Goal: Feedback & Contribution: Submit feedback/report problem

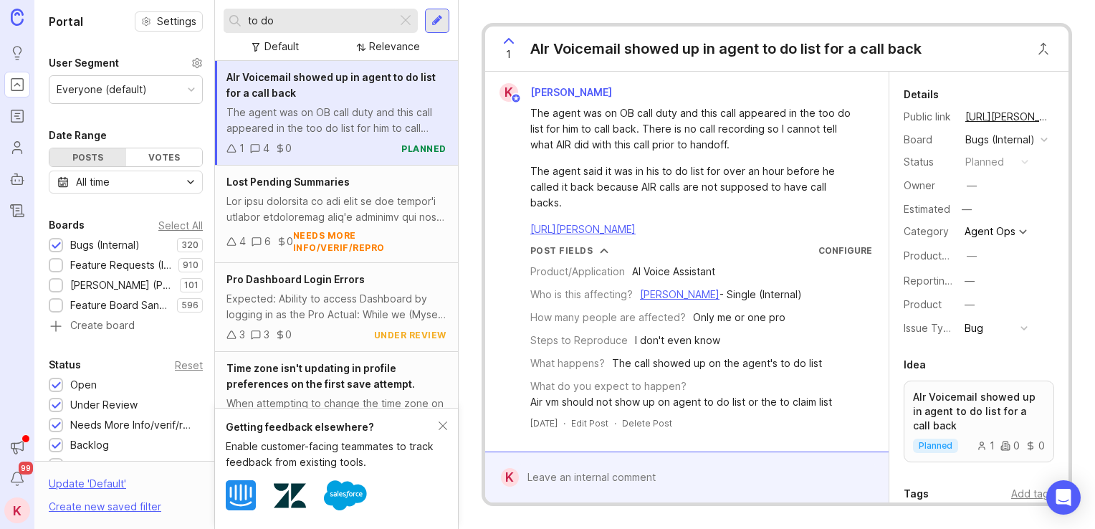
drag, startPoint x: 299, startPoint y: 19, endPoint x: 195, endPoint y: 3, distance: 105.1
click at [195, 3] on div "Portal Settings User Segment Everyone (default) Date Range Posts Votes All time…" at bounding box center [564, 264] width 1060 height 529
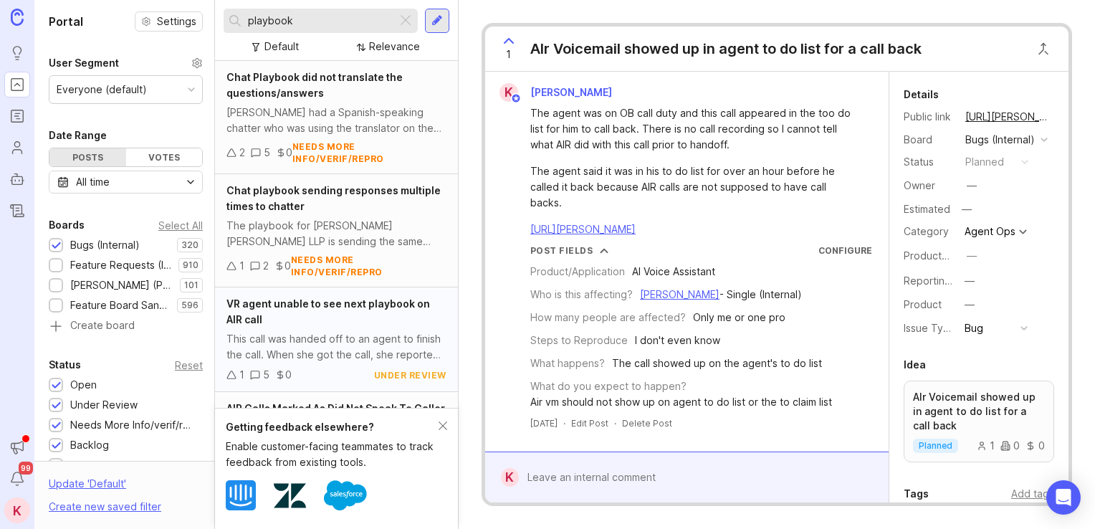
type input "playbook"
click at [308, 304] on span "VR agent unable to see next playbook on AIR call" at bounding box center [328, 311] width 204 height 28
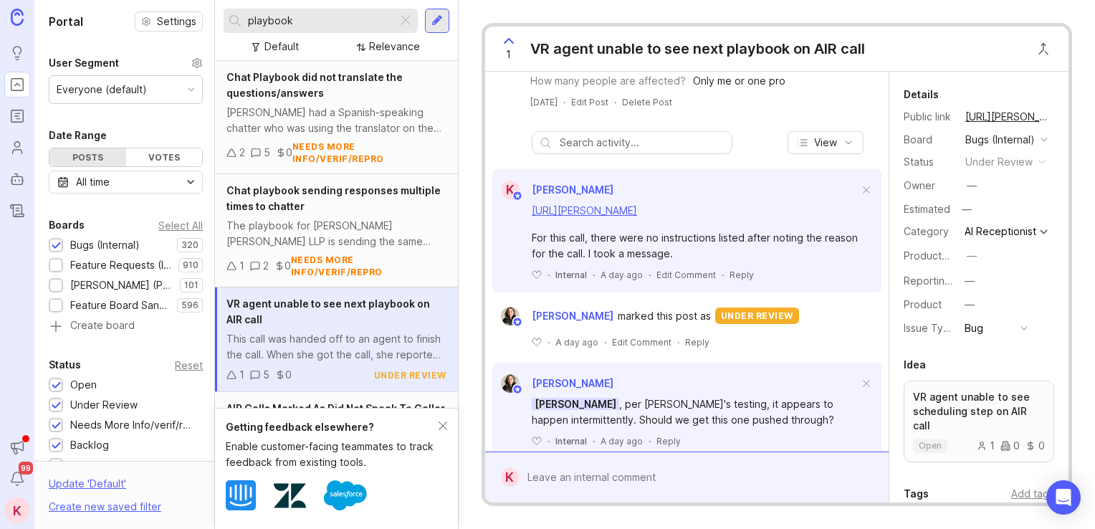
scroll to position [438, 0]
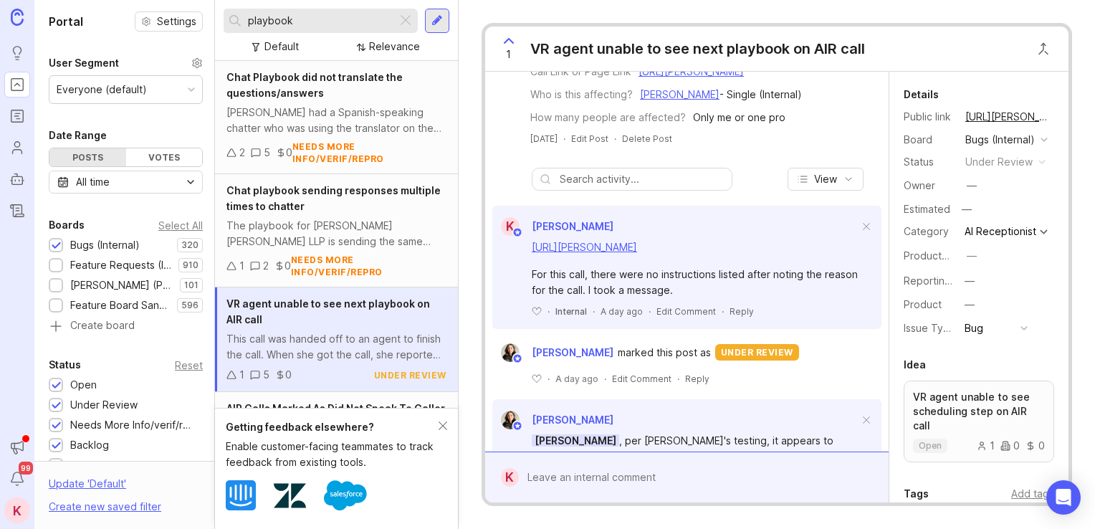
drag, startPoint x: 757, startPoint y: 191, endPoint x: 753, endPoint y: 136, distance: 54.6
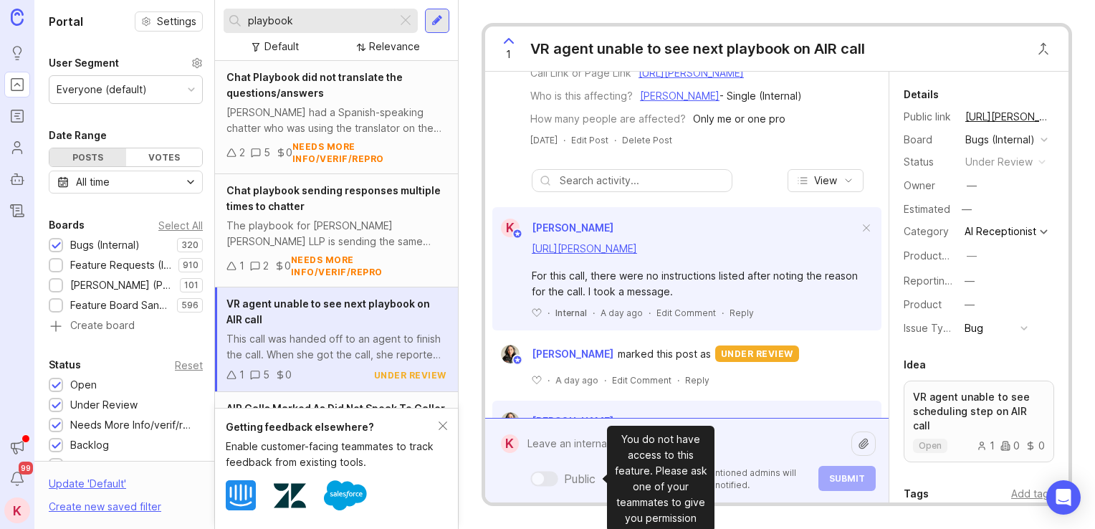
click at [586, 477] on div "Public Mentioned admins will be notified. Submit" at bounding box center [697, 460] width 357 height 61
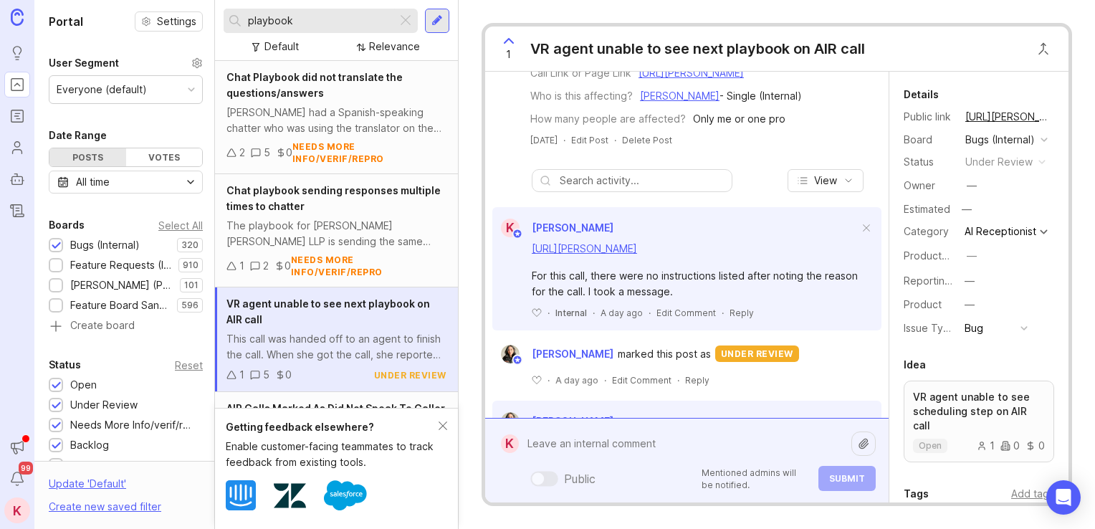
paste textarea "this didn't have any closing after the reason for the call. I advised that I'd …"
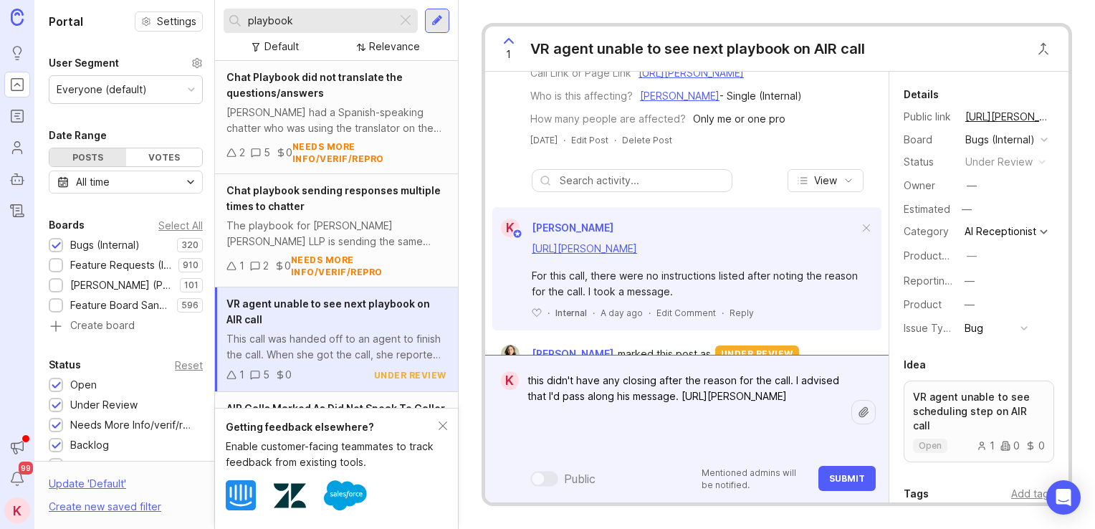
click at [792, 383] on textarea "this didn't have any closing after the reason for the call. I advised that I'd …" at bounding box center [685, 412] width 332 height 90
click at [790, 383] on textarea "this didn't have any closing after the reason for the call. I advised that I'd …" at bounding box center [685, 412] width 332 height 90
drag, startPoint x: 601, startPoint y: 397, endPoint x: 588, endPoint y: 396, distance: 13.7
click at [588, 396] on textarea "this didn't have any closing after the reason for the call. The Agent advised t…" at bounding box center [685, 412] width 332 height 90
click at [782, 391] on textarea "this didn't have any closing after the reason for the call. The Agent advised t…" at bounding box center [685, 412] width 332 height 90
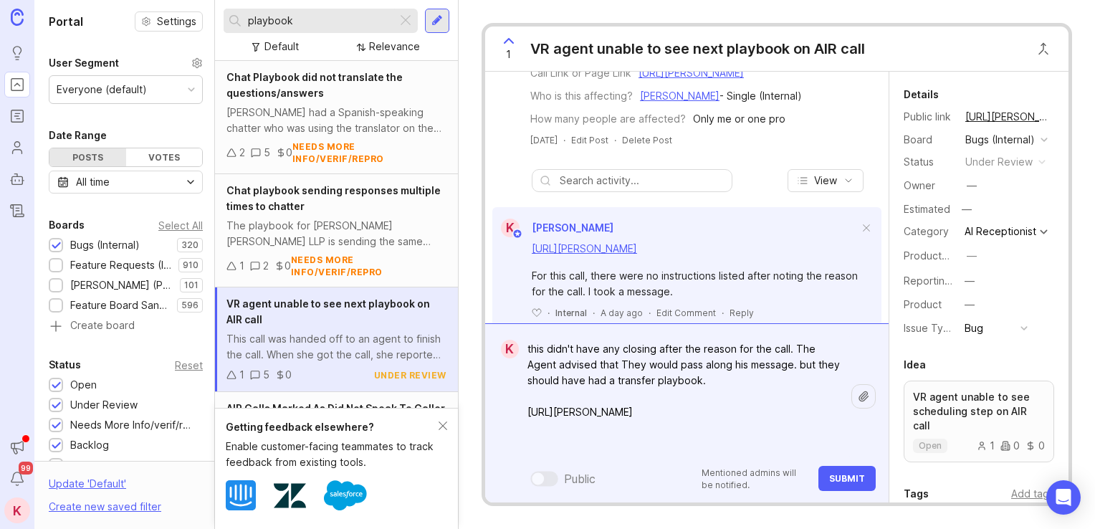
click at [688, 386] on textarea "this didn't have any closing after the reason for the call. The Agent advised t…" at bounding box center [685, 396] width 332 height 122
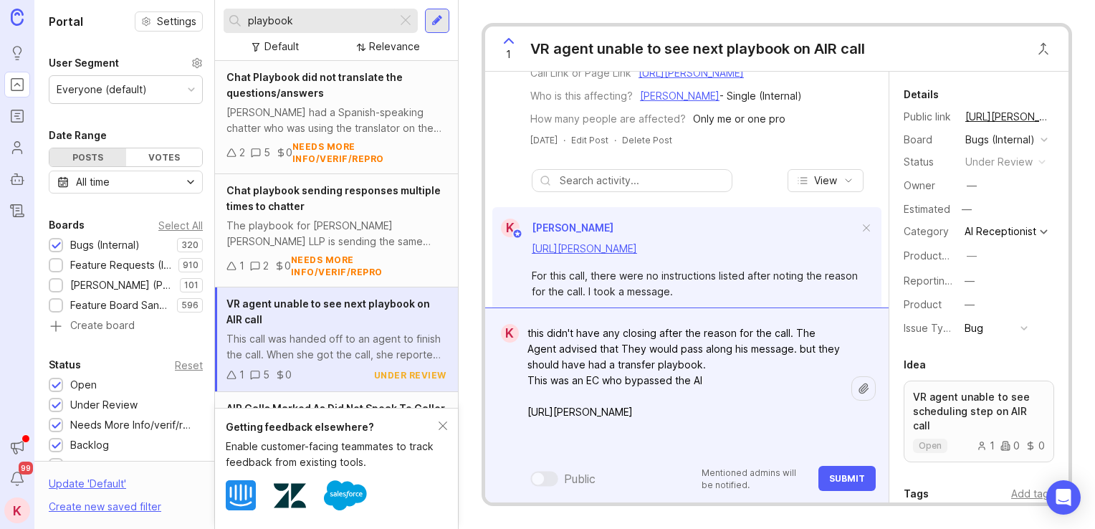
type textarea "this didn't have any closing after the reason for the call. The Agent advised t…"
click at [860, 472] on button "Submit" at bounding box center [846, 478] width 57 height 25
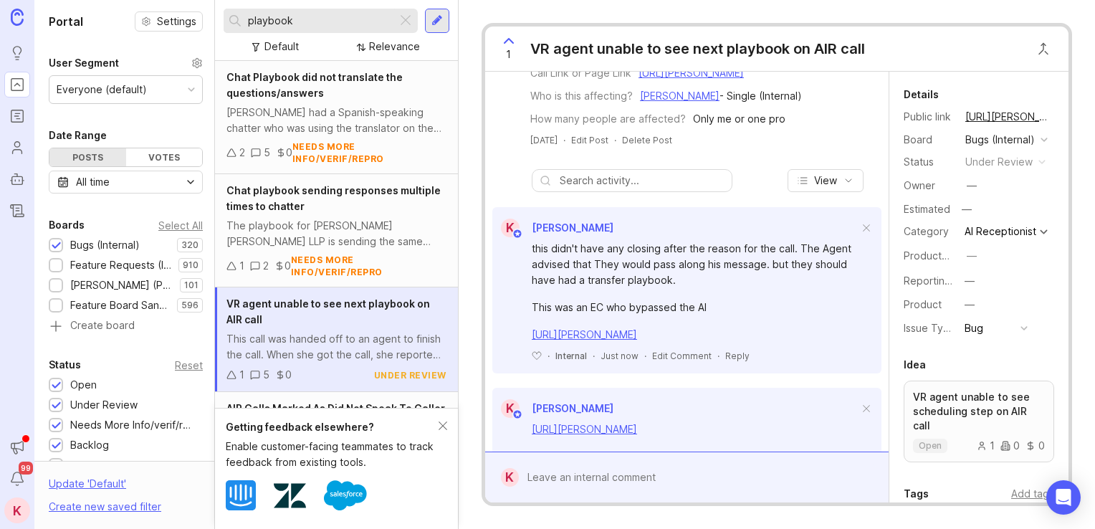
click at [611, 478] on div at bounding box center [697, 477] width 357 height 27
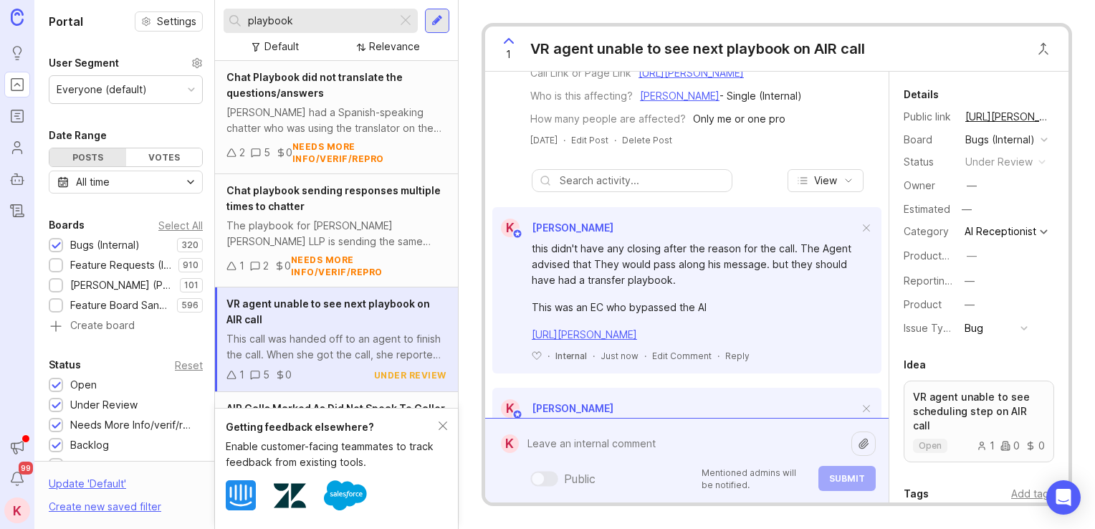
paste textarea "This didn't have any closing after the reason for the call. I advised that I'd …"
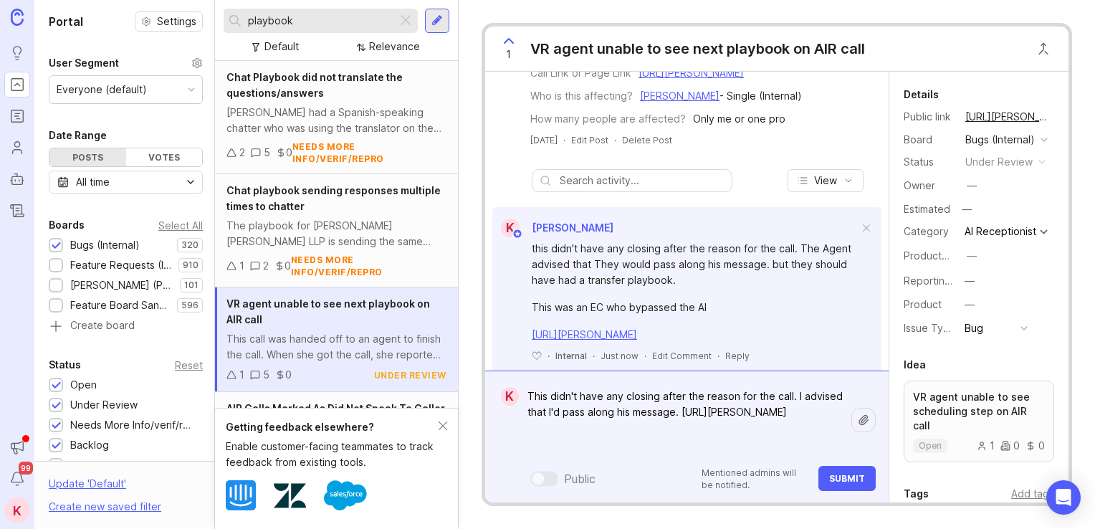
drag, startPoint x: 582, startPoint y: 444, endPoint x: 507, endPoint y: 402, distance: 86.3
click at [513, 413] on form "K This didn't have any closing after the reason for the call. I advised that I'…" at bounding box center [686, 436] width 403 height 132
type textarea "This didn't have any closing after the reason for the call. I advised that I'd …"
drag, startPoint x: 507, startPoint y: 400, endPoint x: 537, endPoint y: 389, distance: 32.6
click at [537, 389] on form "K This didn't have any closing after the reason for the call. I advised that I'…" at bounding box center [686, 436] width 403 height 132
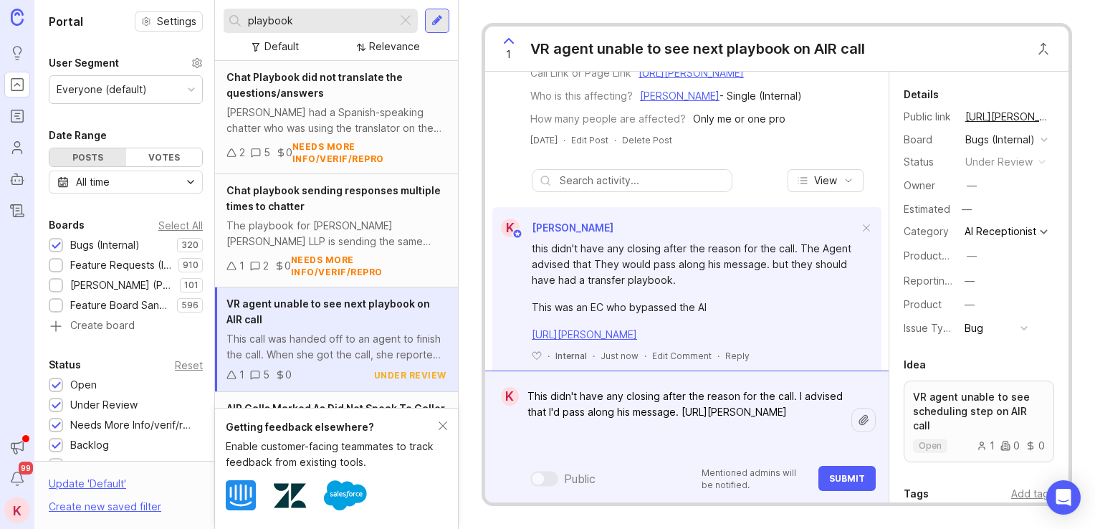
click at [590, 444] on textarea "This didn't have any closing after the reason for the call. I advised that I'd …" at bounding box center [685, 420] width 332 height 75
click at [588, 444] on textarea "This didn't have any closing after the reason for the call. I advised that I'd …" at bounding box center [685, 420] width 332 height 75
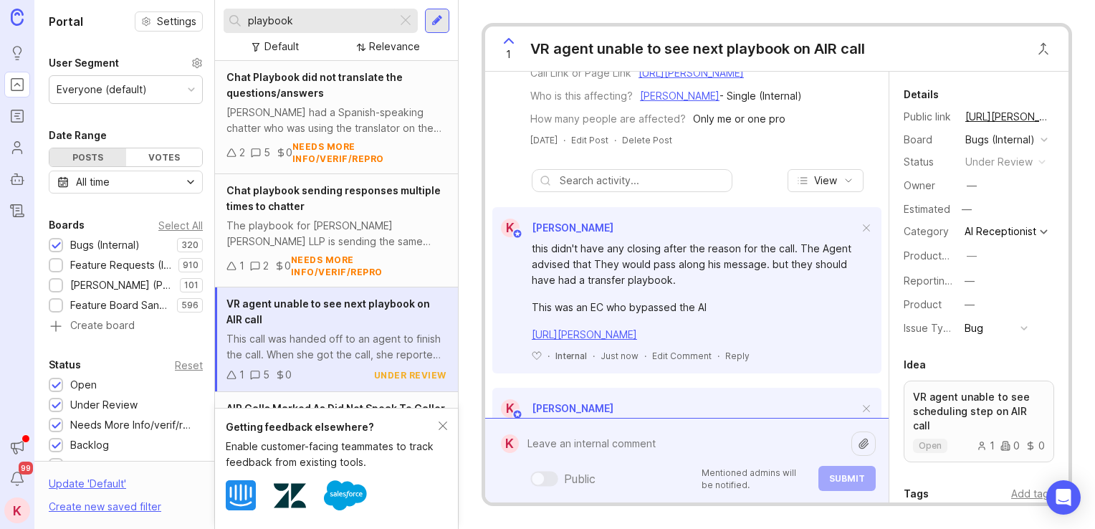
paste textarea "[URL][PERSON_NAME]"
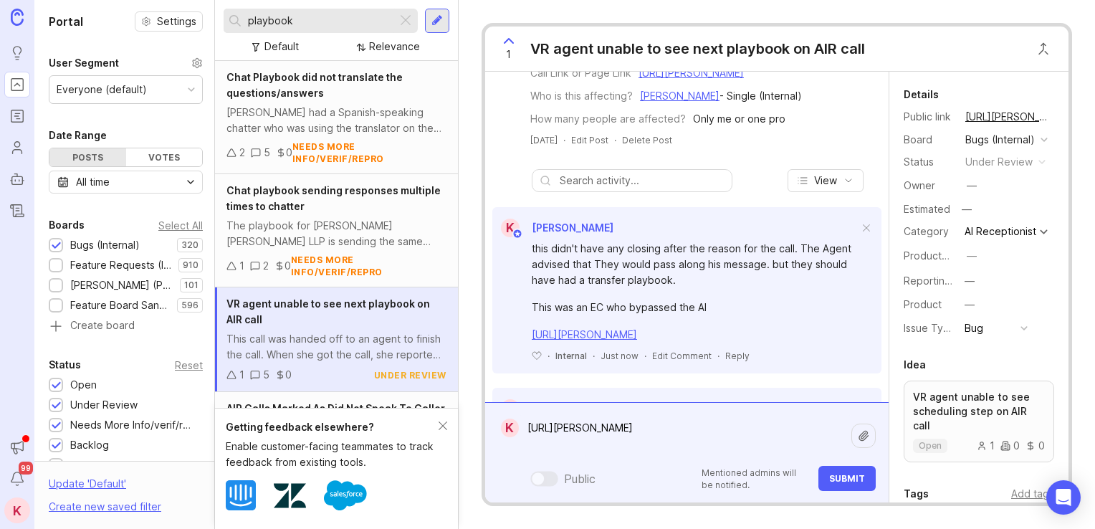
paste textarea "After confirming the details, the caller explicitly requested to be transferred…"
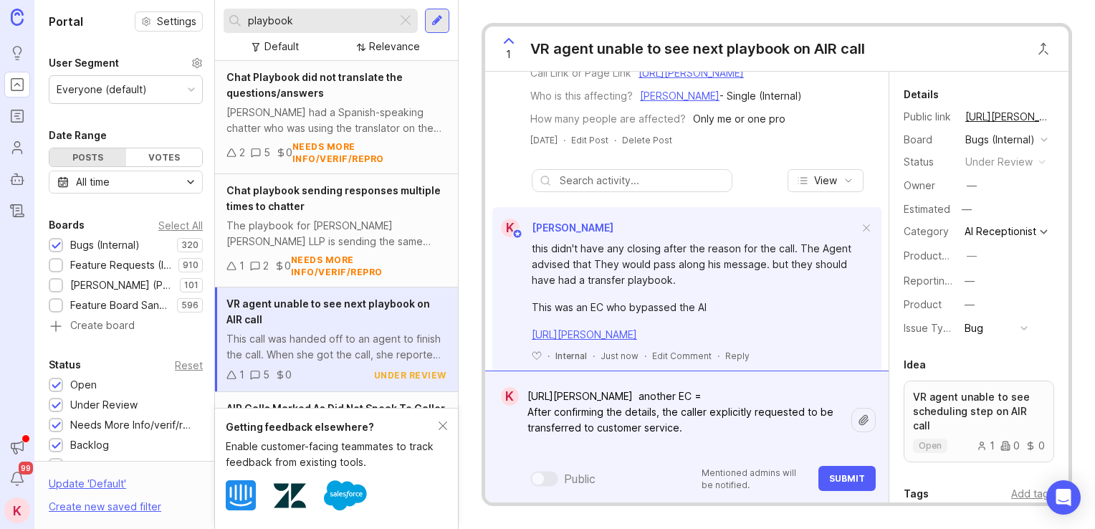
type textarea "[URL][PERSON_NAME] another EC = After confirming the details, the caller explic…"
click at [831, 478] on span "Submit" at bounding box center [847, 478] width 36 height 11
